Goal: Task Accomplishment & Management: Manage account settings

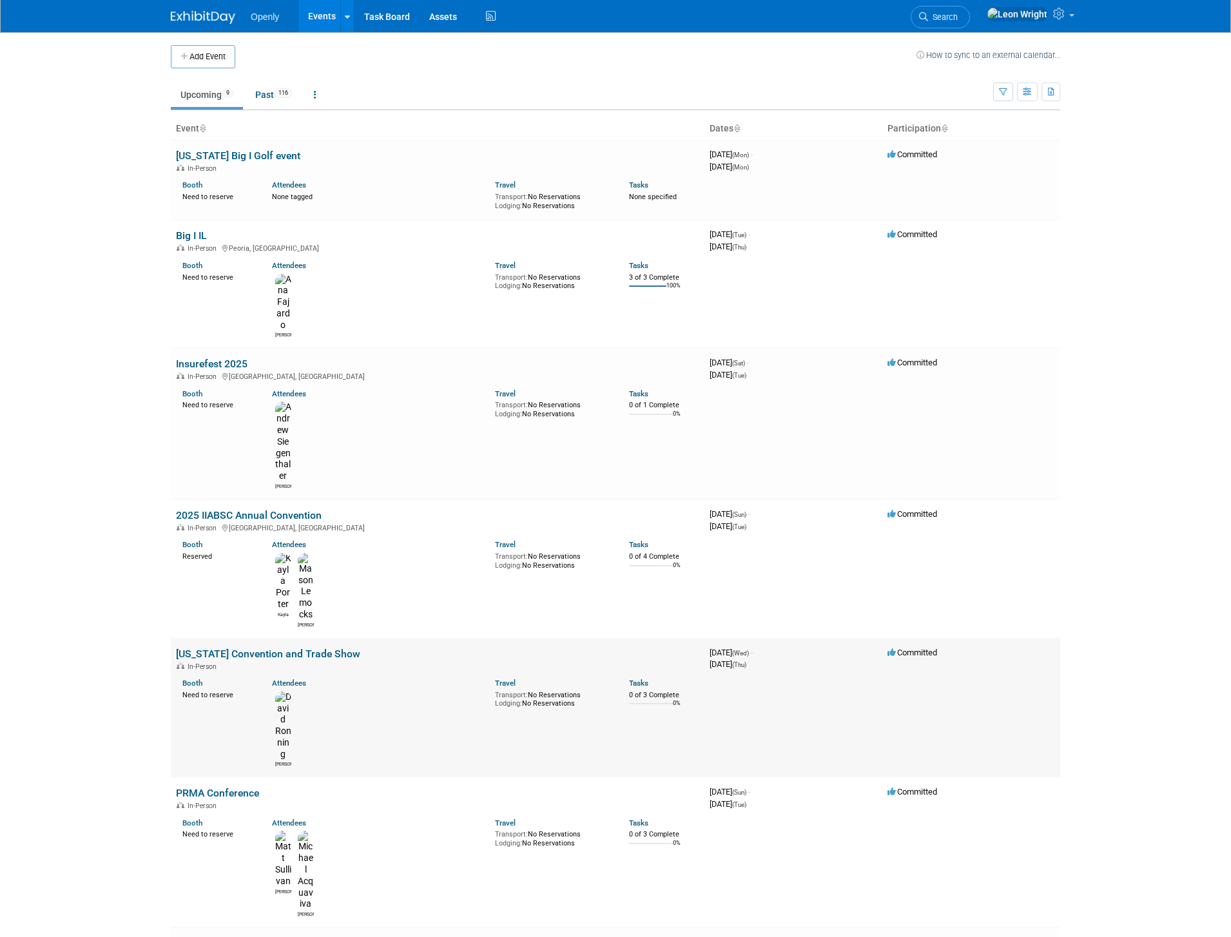
click at [285, 648] on link "[US_STATE] Convention and Trade Show" at bounding box center [268, 654] width 184 height 12
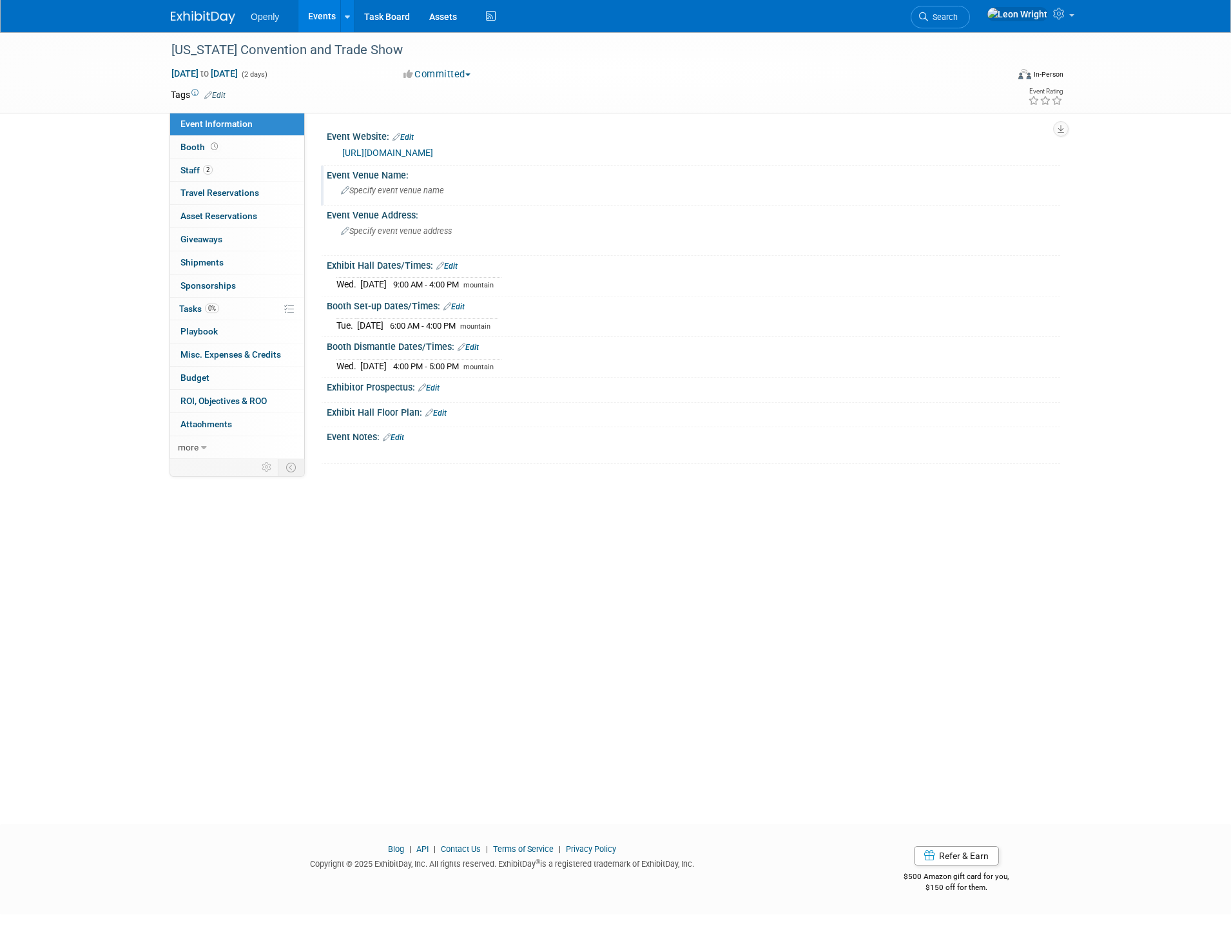
click at [349, 191] on span "Specify event venue name" at bounding box center [392, 191] width 103 height 10
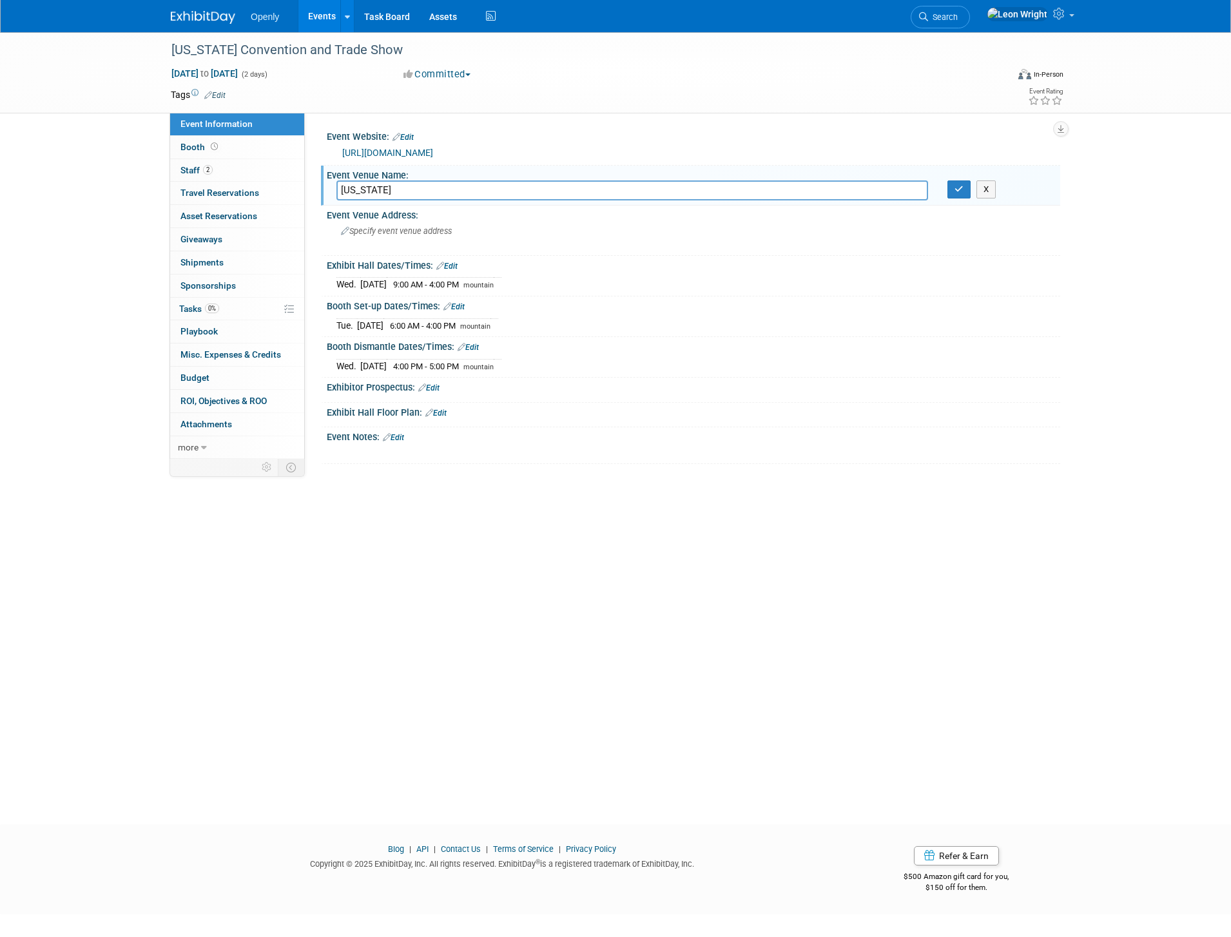
drag, startPoint x: 398, startPoint y: 193, endPoint x: 420, endPoint y: 192, distance: 21.3
click at [420, 192] on input "New Mexico" at bounding box center [632, 190] width 592 height 20
type input "New Mexico Big I Convention and Trade Show"
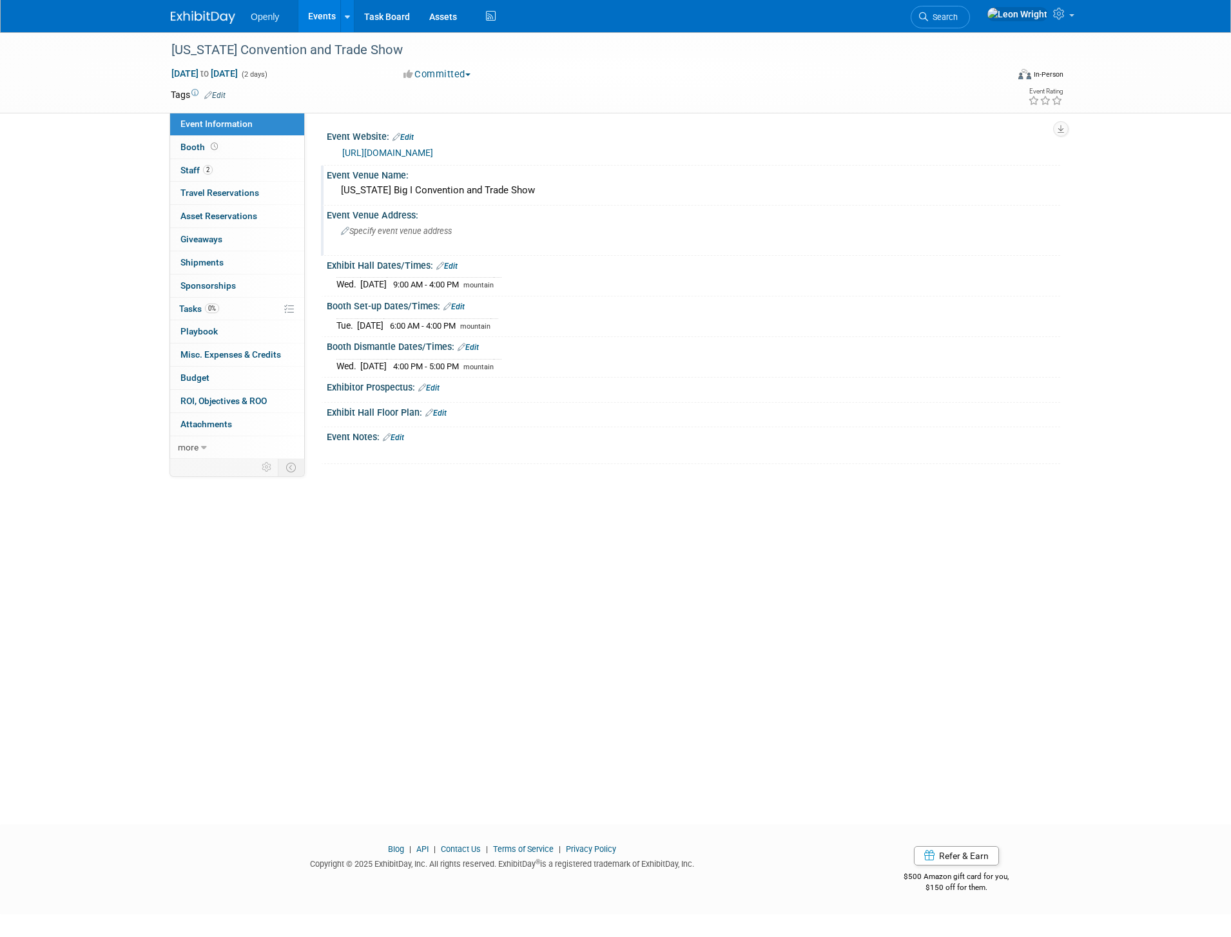
click at [451, 236] on div "Specify event venue address" at bounding box center [479, 236] width 286 height 30
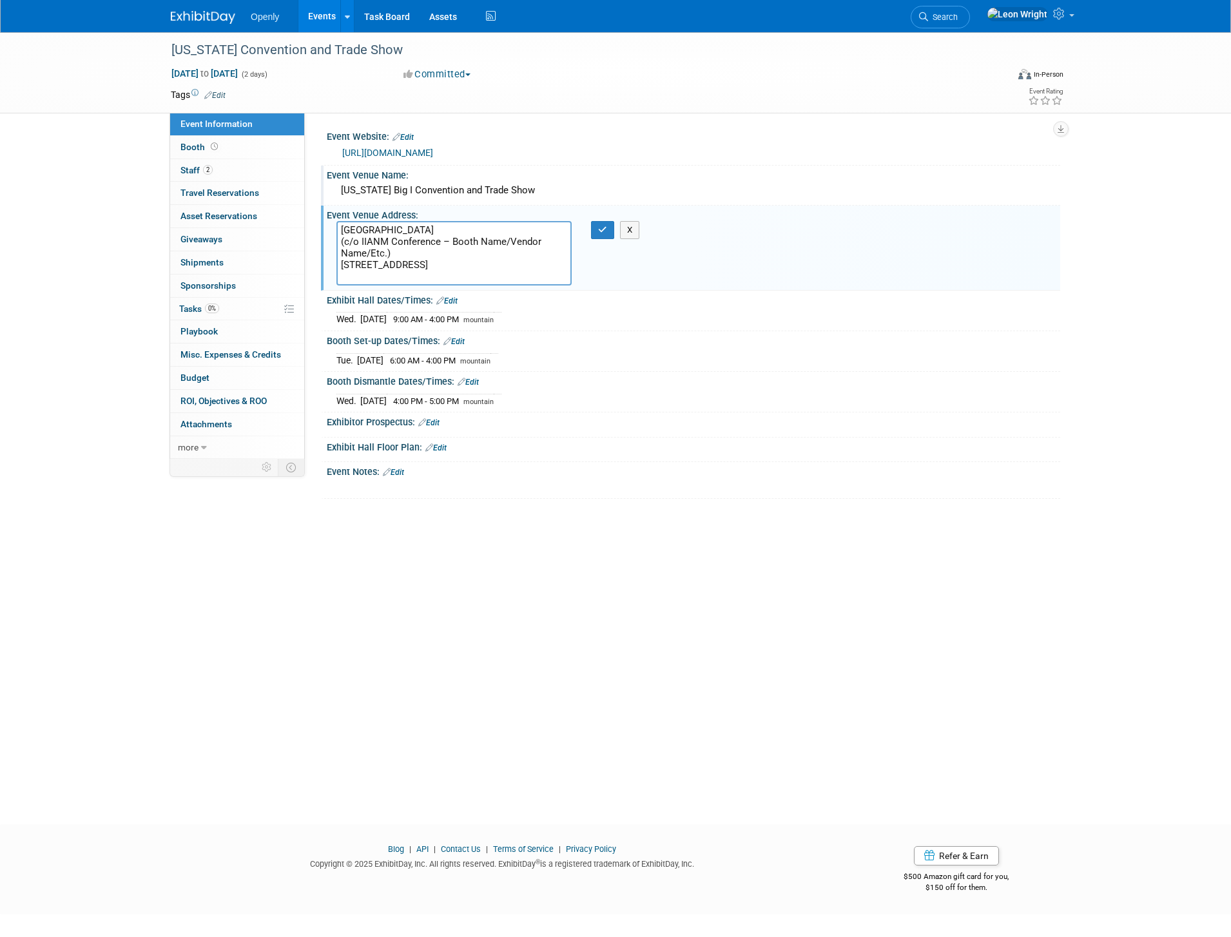
drag, startPoint x: 454, startPoint y: 242, endPoint x: 503, endPoint y: 243, distance: 49.6
click at [503, 243] on textarea "Isleta Resort and Casino (c/o IIANM Conference – Booth Name/Vendor Name/Etc.) 1…" at bounding box center [453, 253] width 235 height 64
drag, startPoint x: 452, startPoint y: 240, endPoint x: 387, endPoint y: 253, distance: 66.2
click at [387, 253] on textarea "Isleta Resort and Casino (c/o IIANM Conference – Booth Name/Vendor Name/Etc.) 1…" at bounding box center [453, 253] width 235 height 64
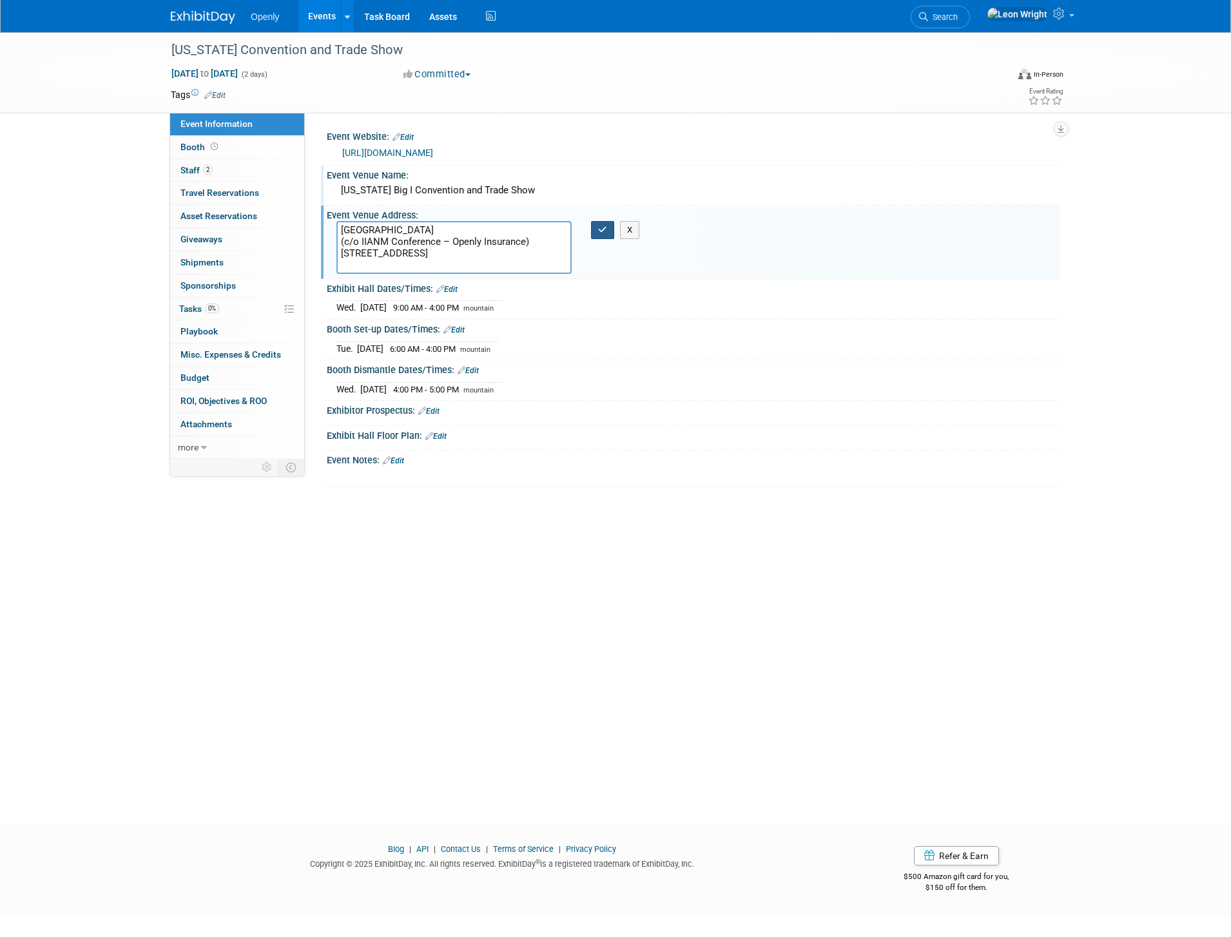
type textarea "Isleta Resort and Casino (c/o IIANM Conference – Openly Insurance) 11000 Broadw…"
click at [598, 232] on icon "button" at bounding box center [602, 230] width 9 height 8
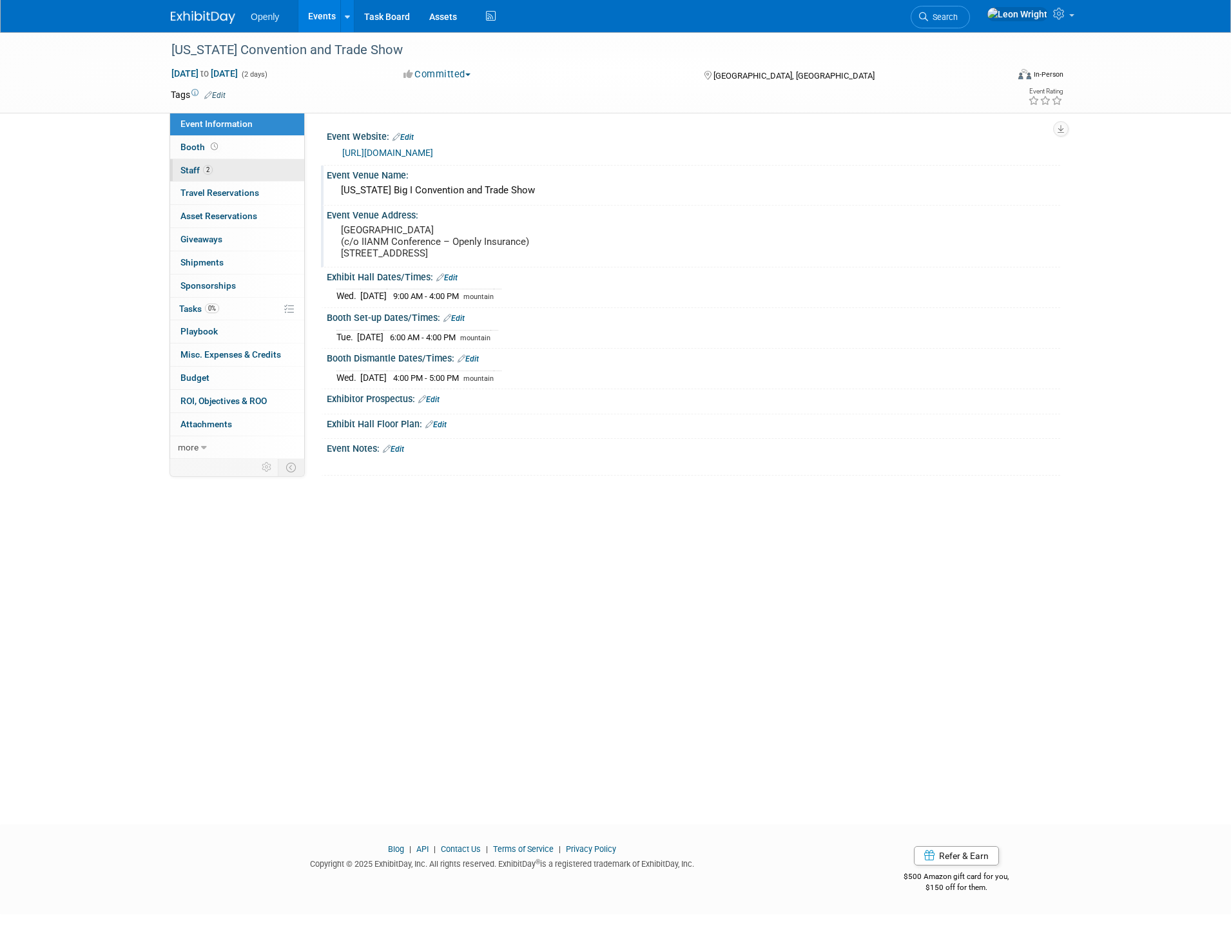
click at [228, 168] on link "2 Staff 2" at bounding box center [237, 170] width 134 height 23
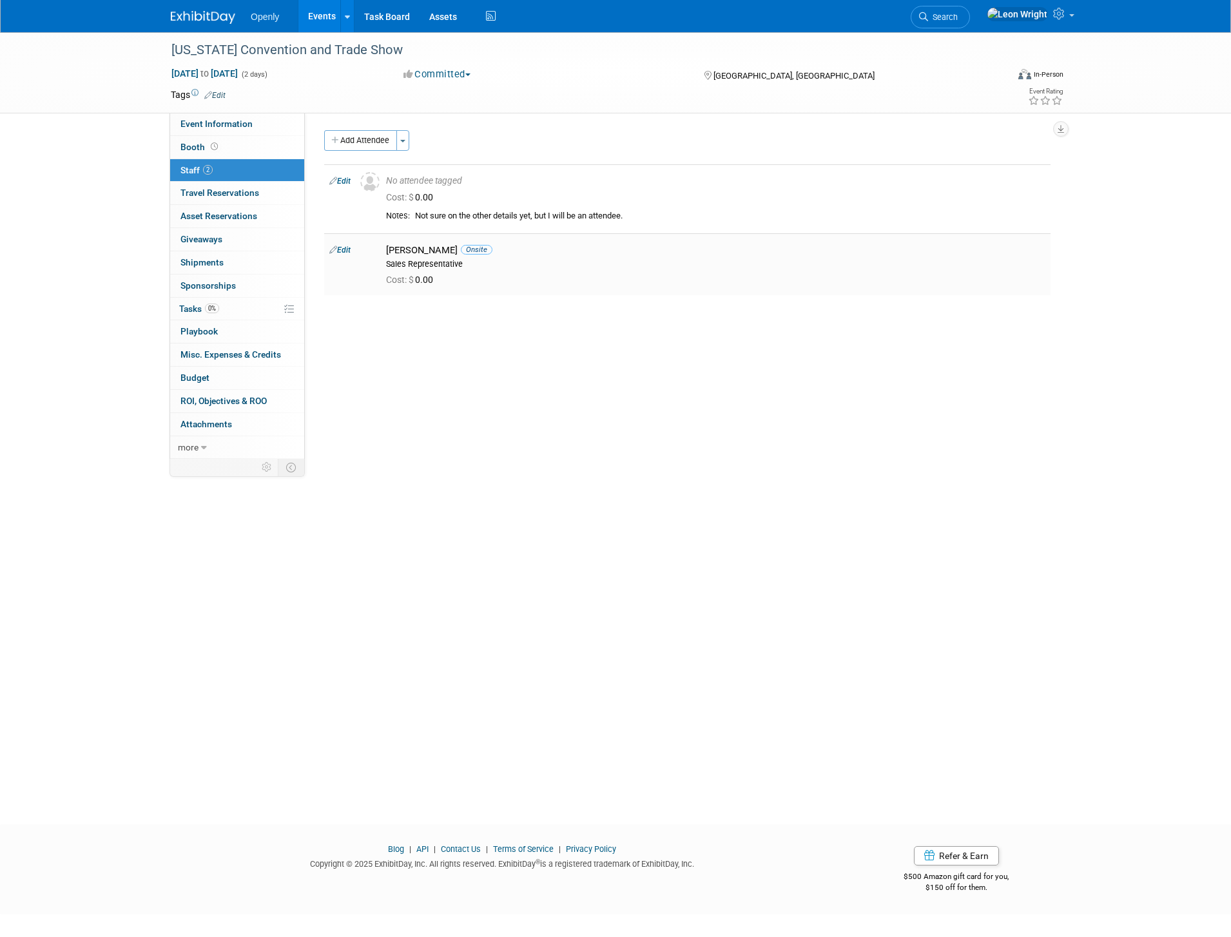
click at [330, 250] on icon at bounding box center [333, 250] width 8 height 14
select select "5374e931-c088-4f42-adc1-1d3cb6c12fc8"
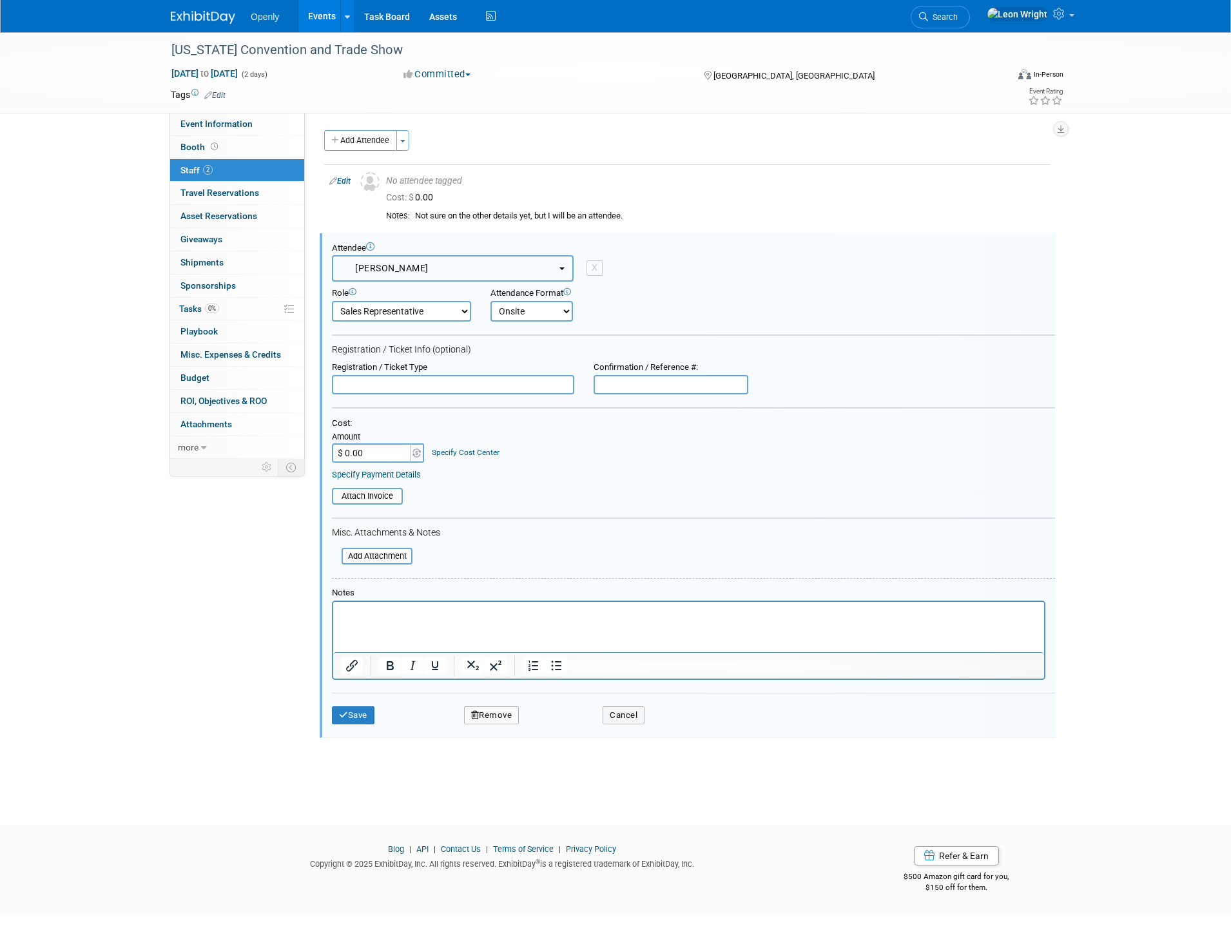
click at [532, 265] on button "David Ronning" at bounding box center [453, 268] width 242 height 26
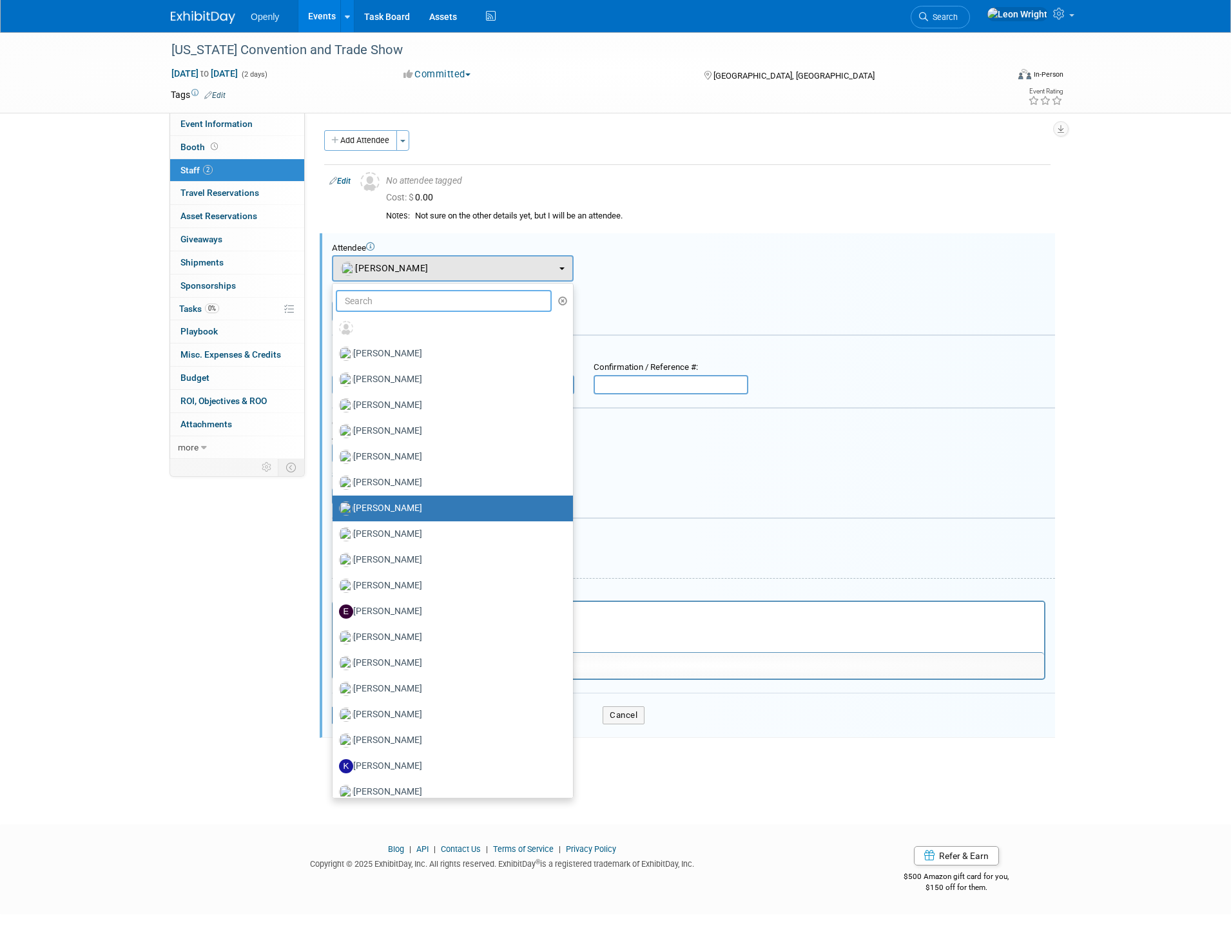
click at [489, 304] on input "text" at bounding box center [444, 301] width 216 height 22
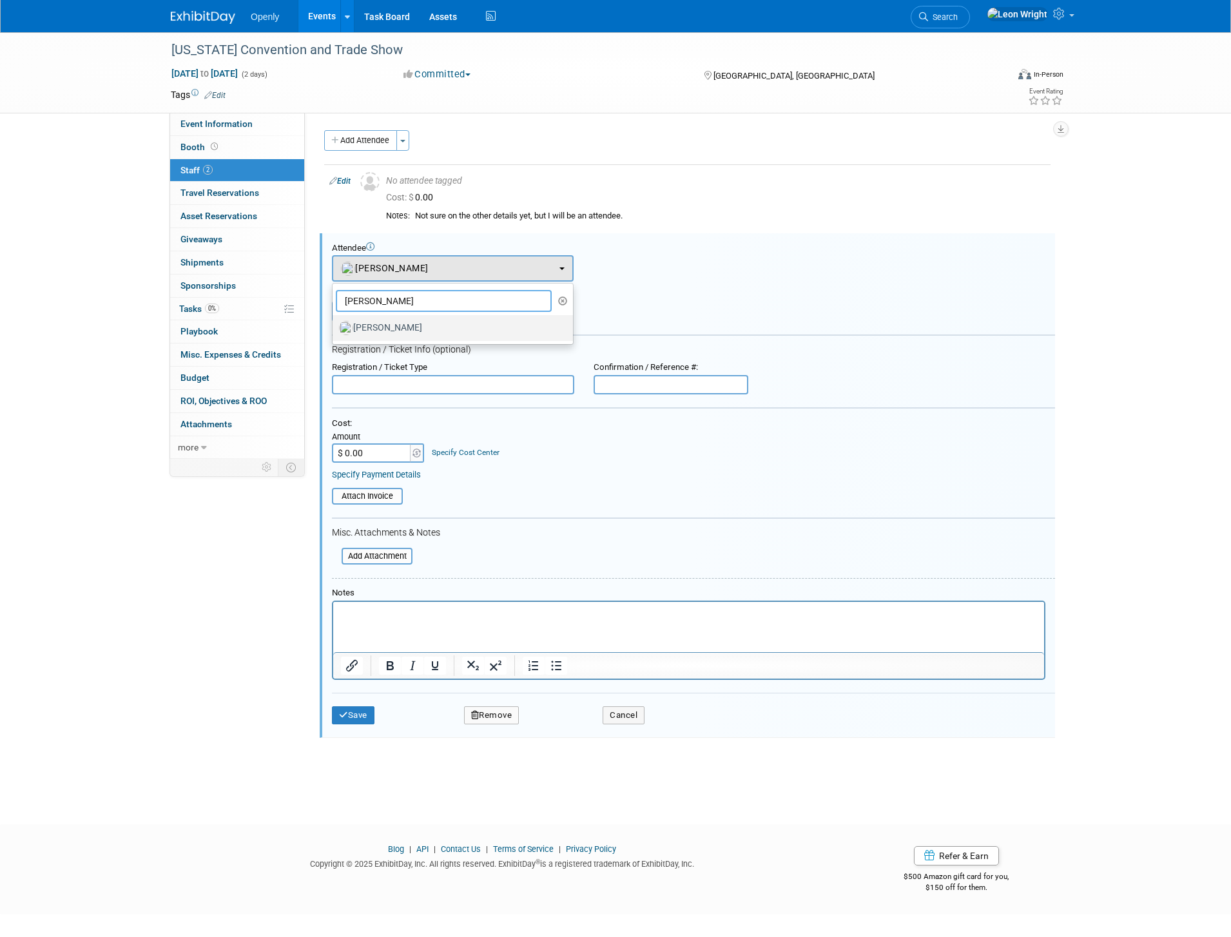
type input "byron"
click at [414, 325] on label "Byron Roberts" at bounding box center [449, 328] width 221 height 21
click at [334, 325] on input "Byron Roberts" at bounding box center [330, 326] width 8 height 8
select select "4e40108e-891a-4e2c-94ac-b446dbce2ad4"
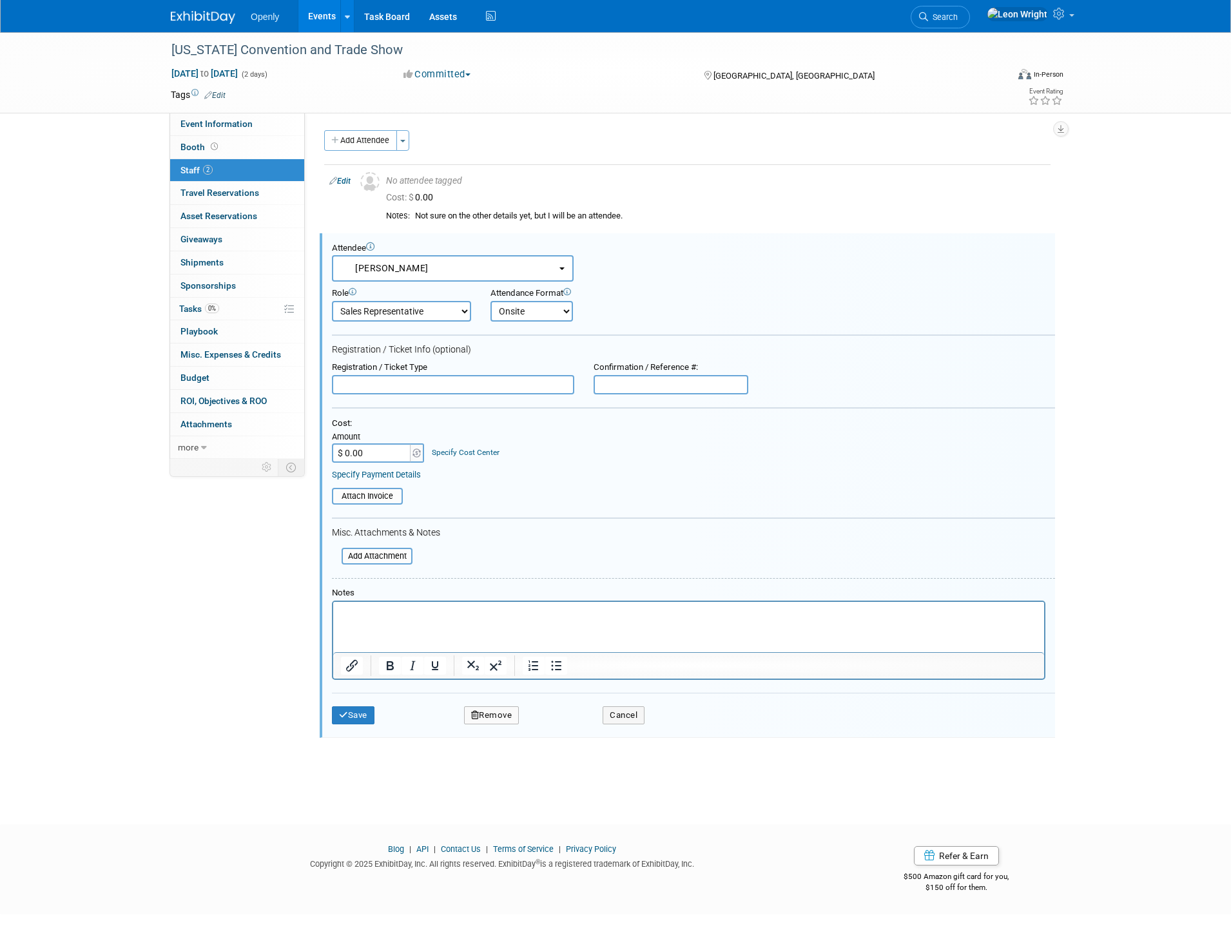
click at [460, 316] on select "Demonstrator Host Planner Presenter Sales Representative Set-up/Dismantle Crew …" at bounding box center [401, 311] width 139 height 21
click at [362, 721] on button "Save" at bounding box center [353, 715] width 43 height 18
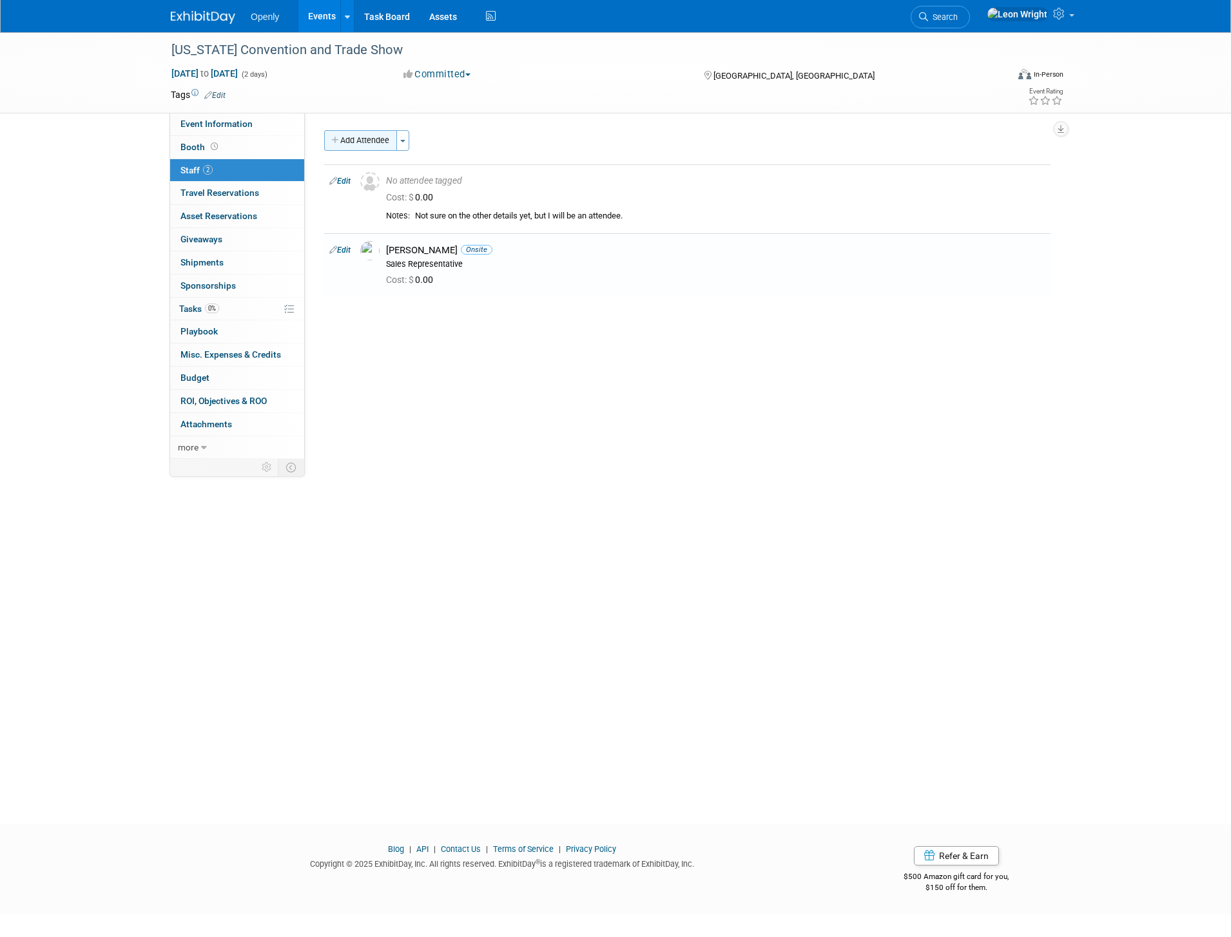
click at [356, 141] on button "Add Attendee" at bounding box center [360, 140] width 73 height 21
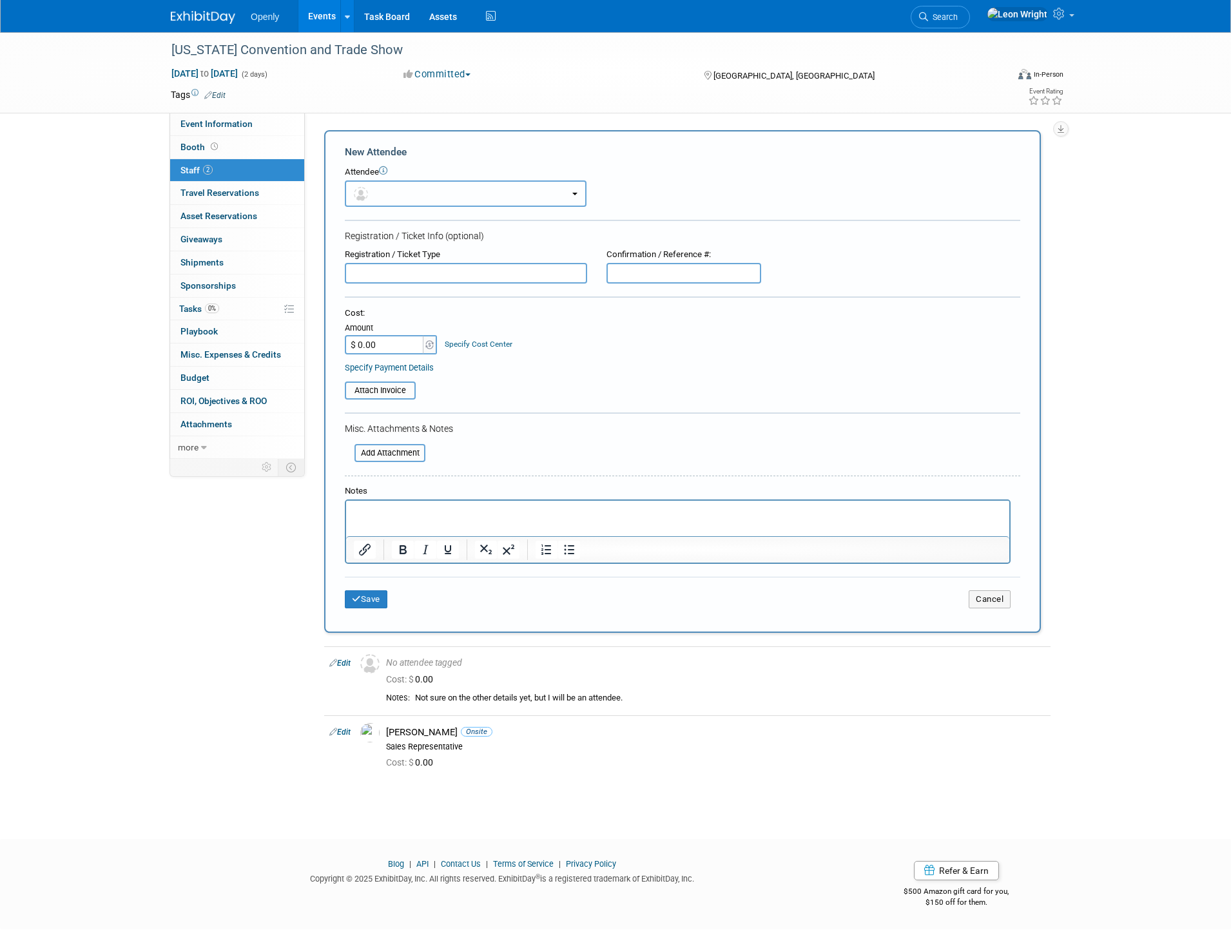
click at [450, 195] on button "button" at bounding box center [466, 193] width 242 height 26
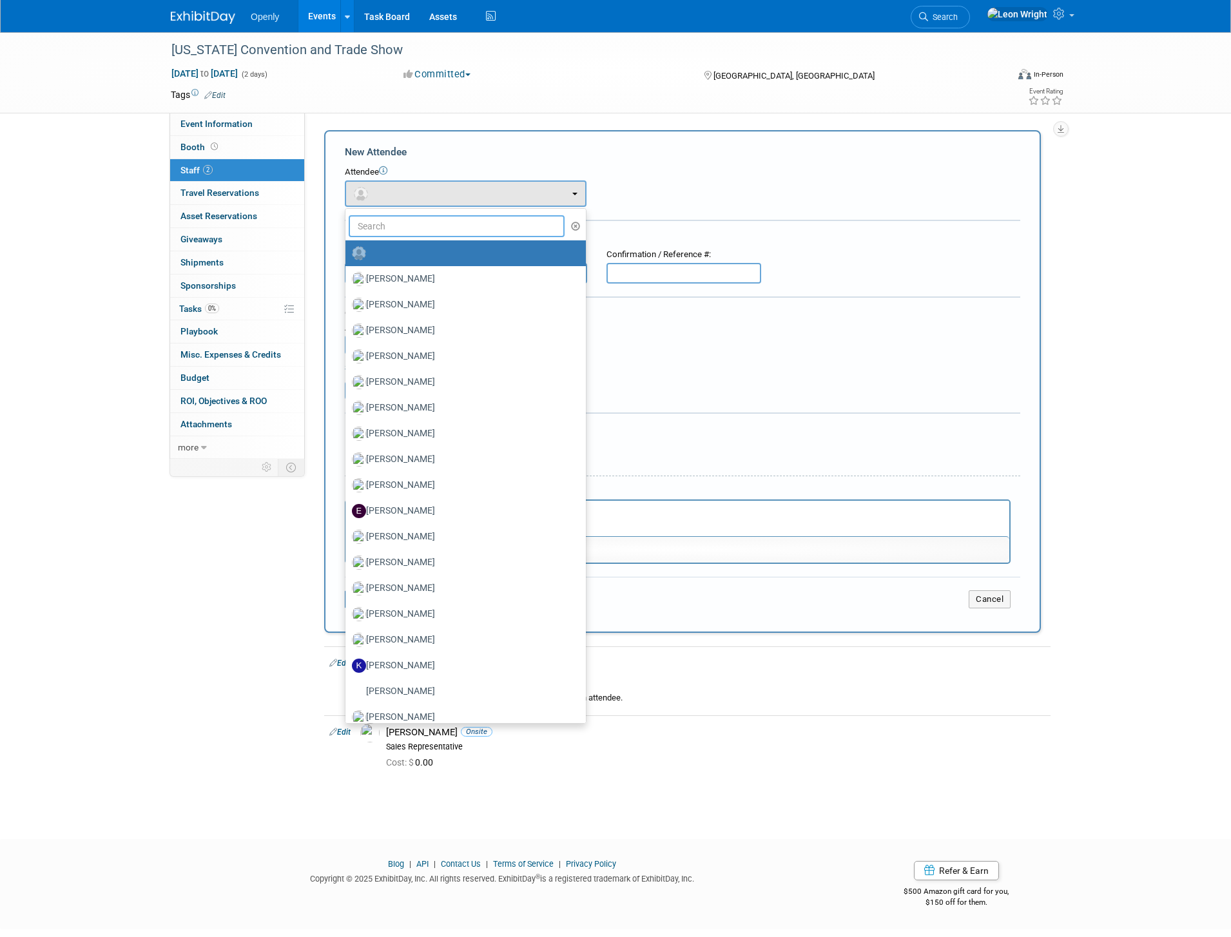
click at [487, 226] on input "text" at bounding box center [457, 226] width 216 height 22
type input "J"
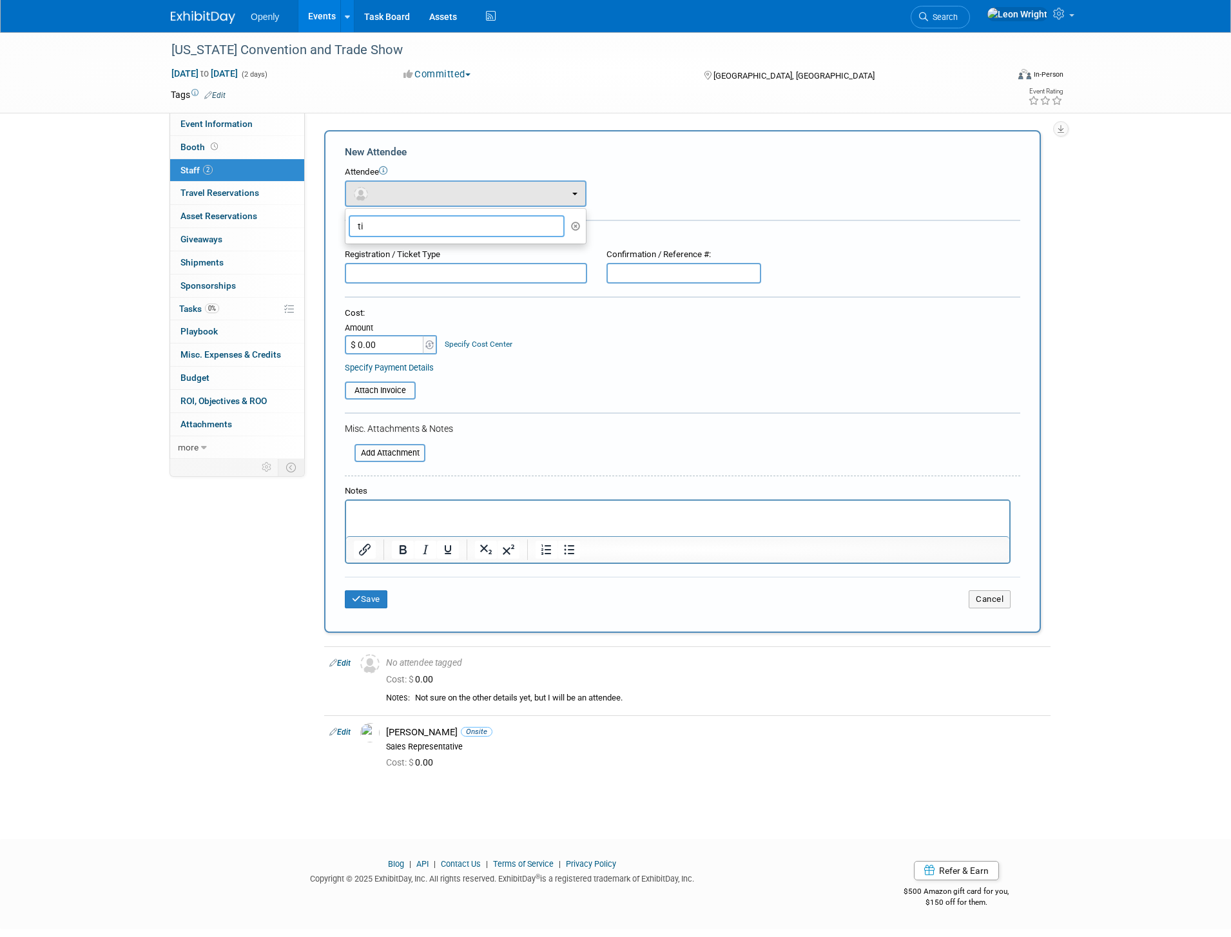
type input "t"
type input "Kim Broughton"
click at [541, 276] on input "text" at bounding box center [466, 273] width 242 height 21
click at [996, 597] on button "Cancel" at bounding box center [990, 599] width 42 height 18
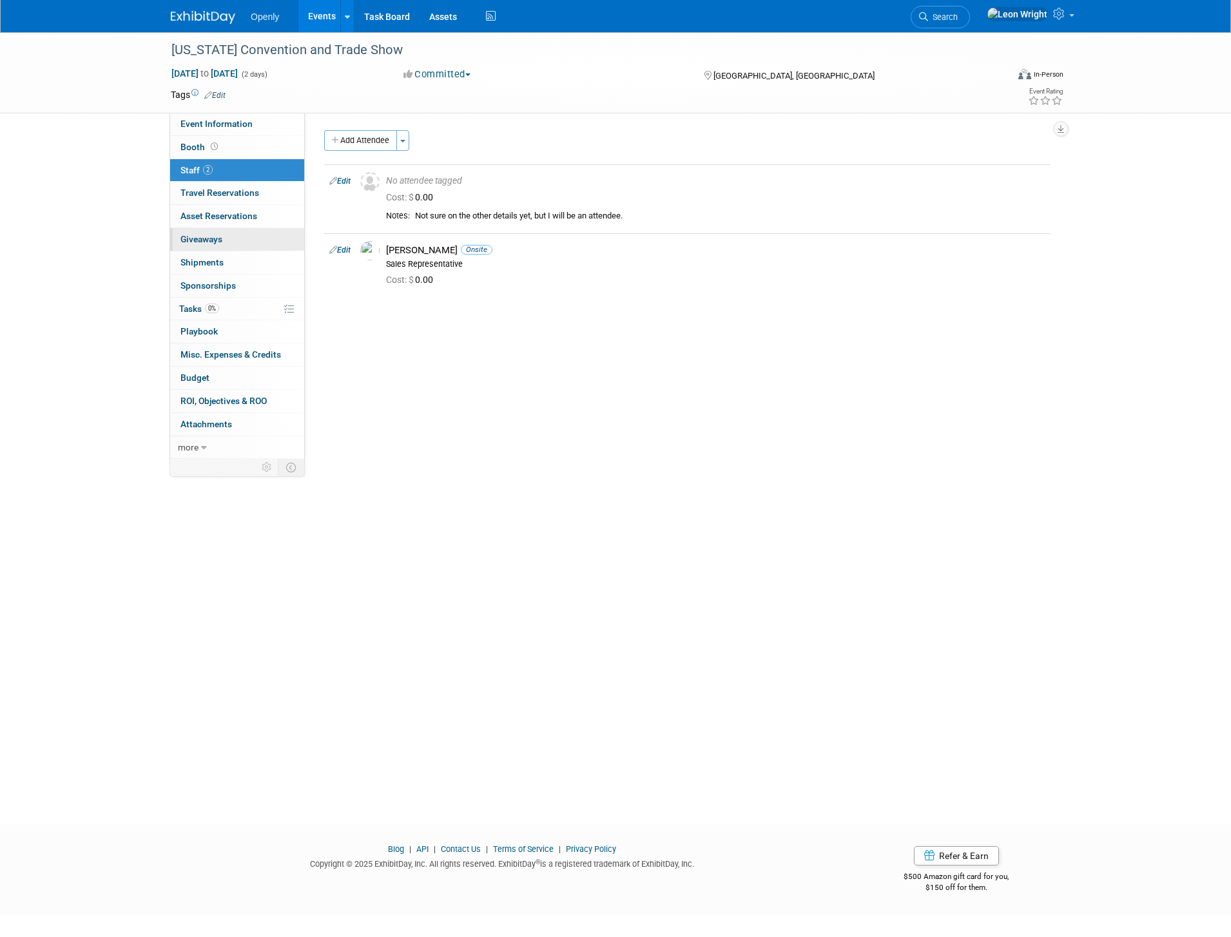
click at [211, 239] on span "Giveaways 0" at bounding box center [201, 239] width 42 height 10
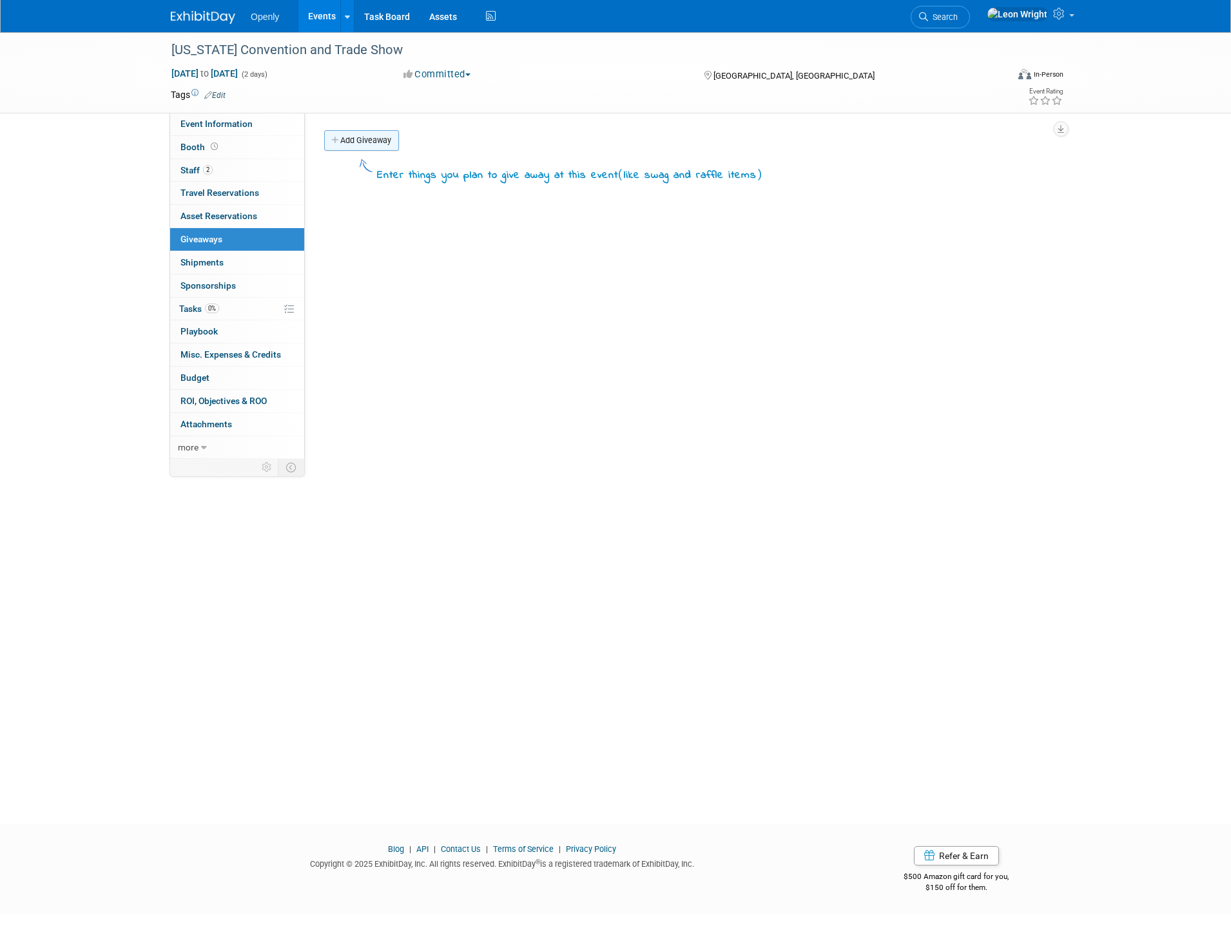
click at [379, 143] on link "Add Giveaway" at bounding box center [361, 140] width 75 height 21
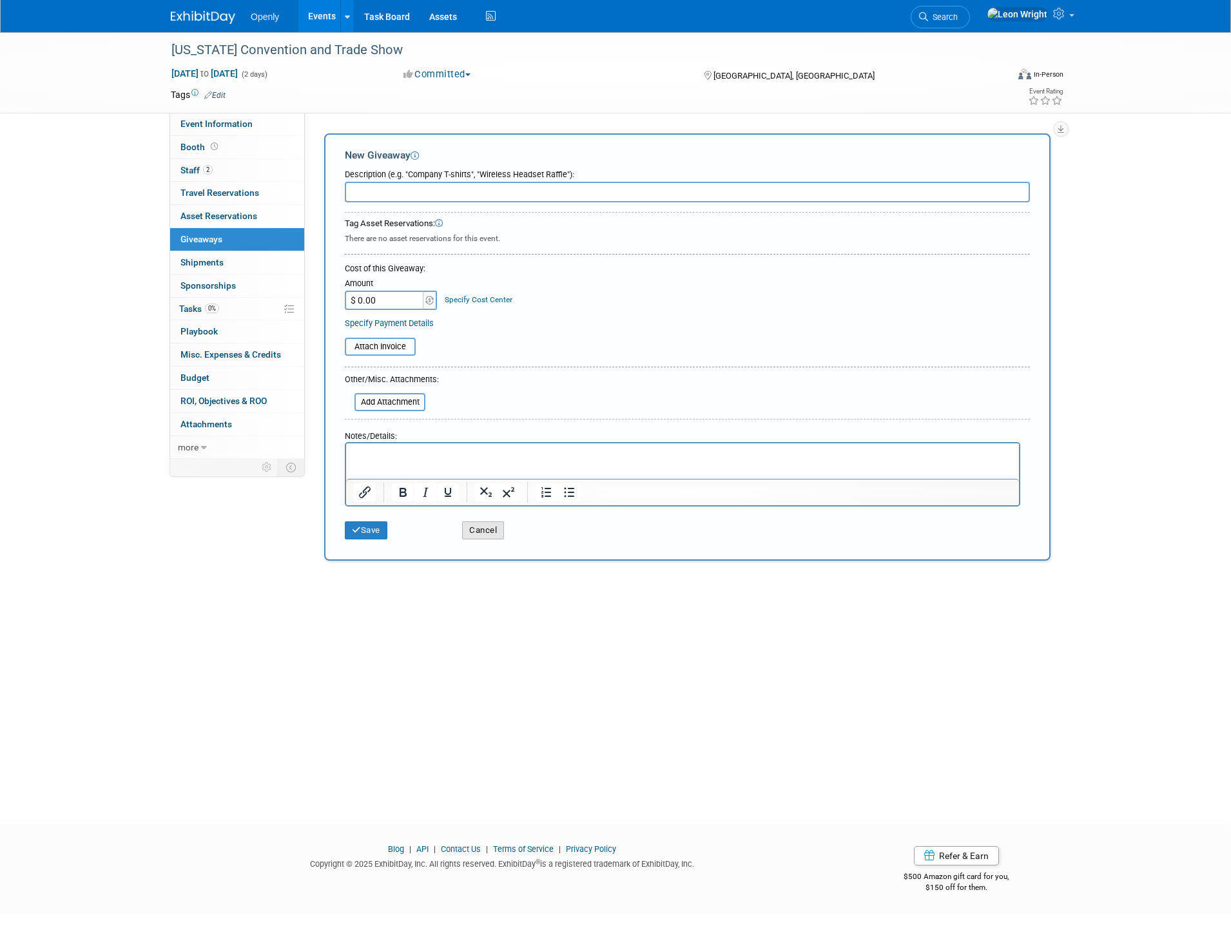
click at [494, 537] on button "Cancel" at bounding box center [483, 530] width 42 height 18
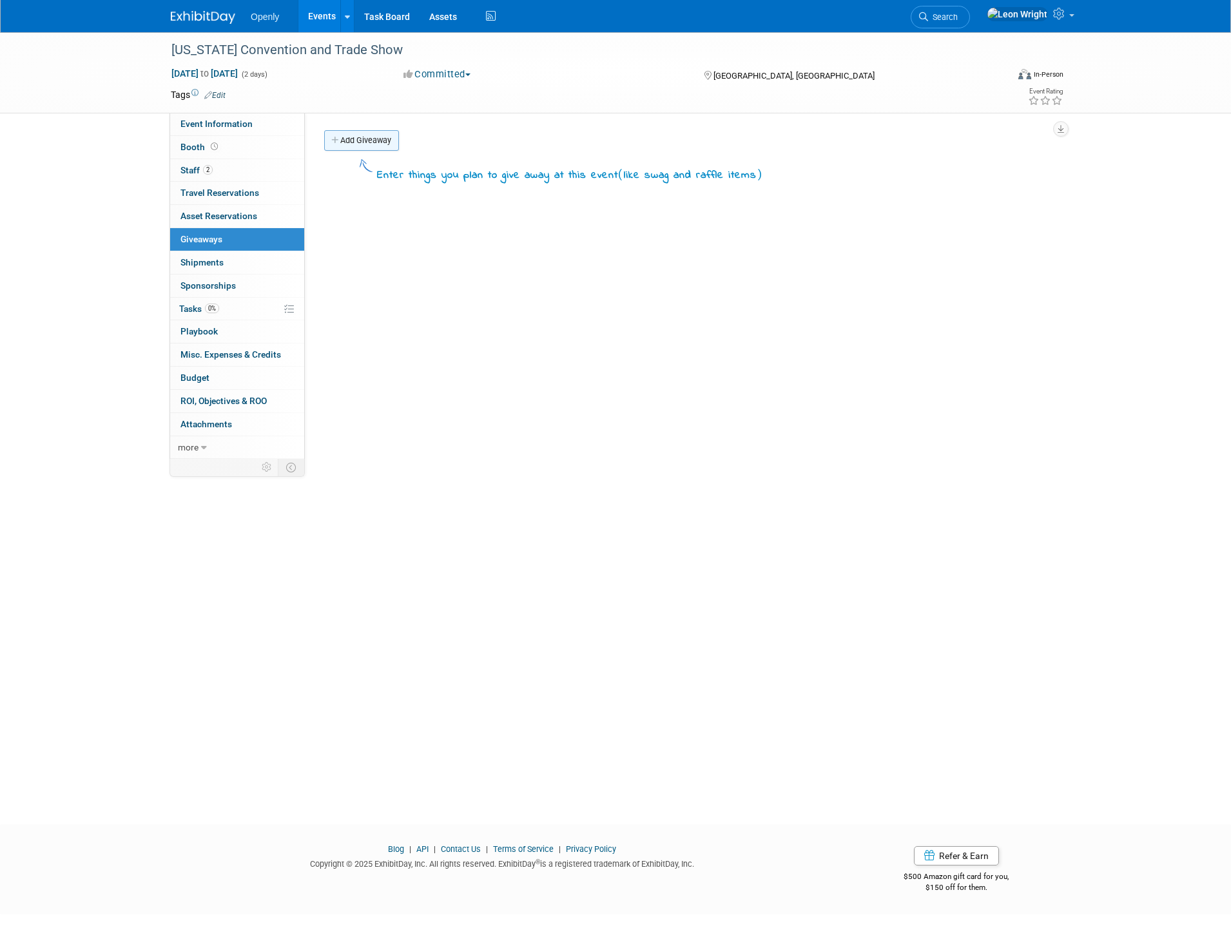
click at [354, 145] on link "Add Giveaway" at bounding box center [361, 140] width 75 height 21
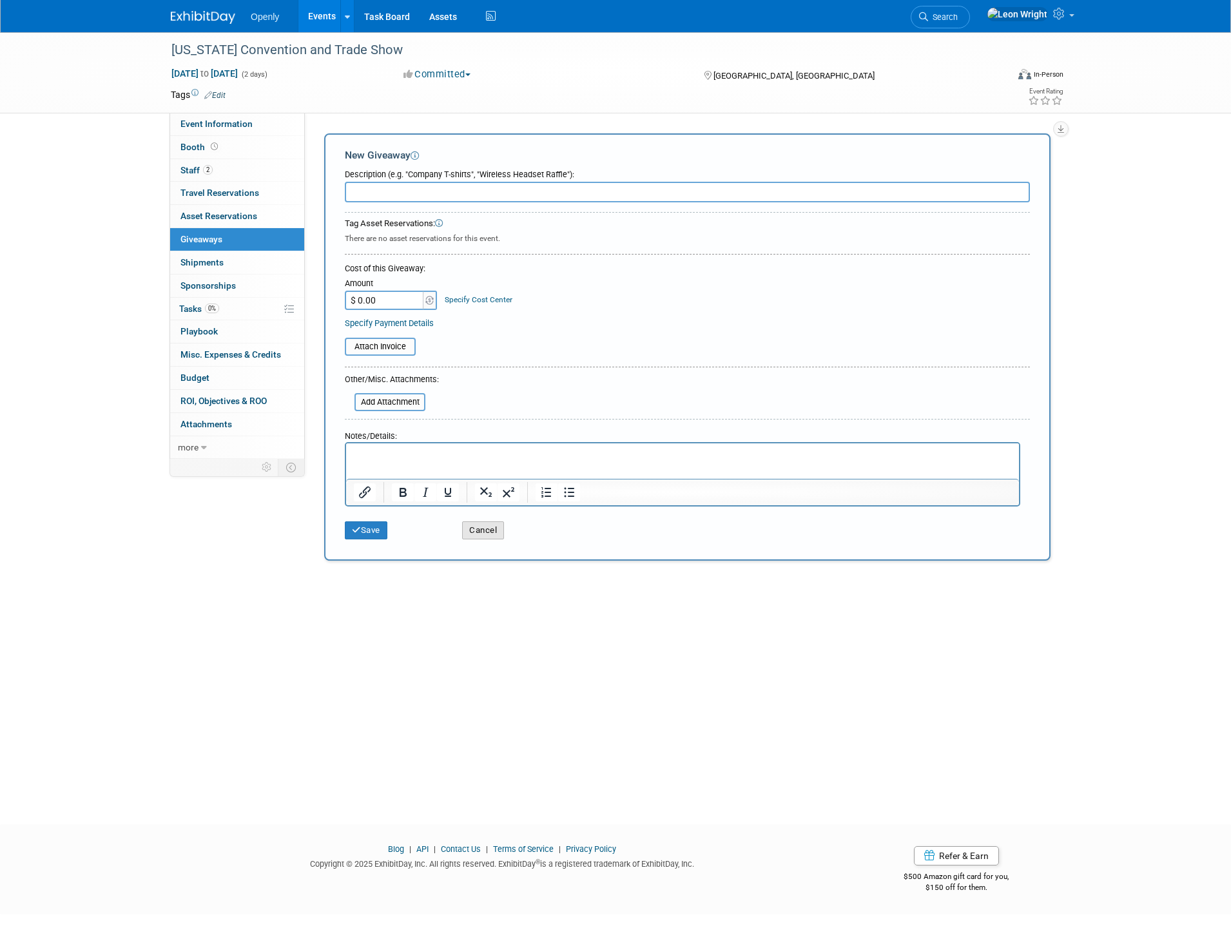
click at [484, 529] on button "Cancel" at bounding box center [483, 530] width 42 height 18
